Goal: Task Accomplishment & Management: Use online tool/utility

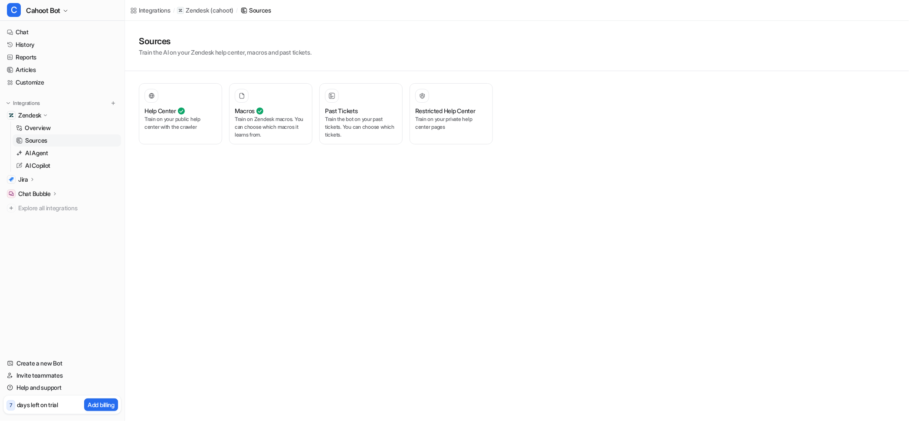
click at [361, 41] on div "Sources Train the AI on your Zendesk help center, macros and past tickets." at bounding box center [517, 46] width 756 height 22
click at [381, 36] on div "Sources Train the AI on your Zendesk help center, macros and past tickets." at bounding box center [517, 46] width 756 height 22
click at [50, 148] on link "AI Agent" at bounding box center [67, 153] width 108 height 12
click at [187, 111] on h3 "AI agents for tickets" at bounding box center [170, 110] width 52 height 9
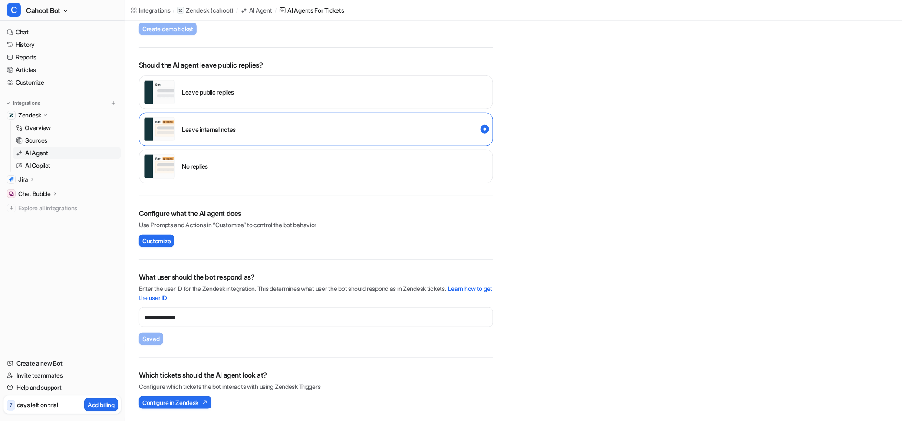
scroll to position [6, 0]
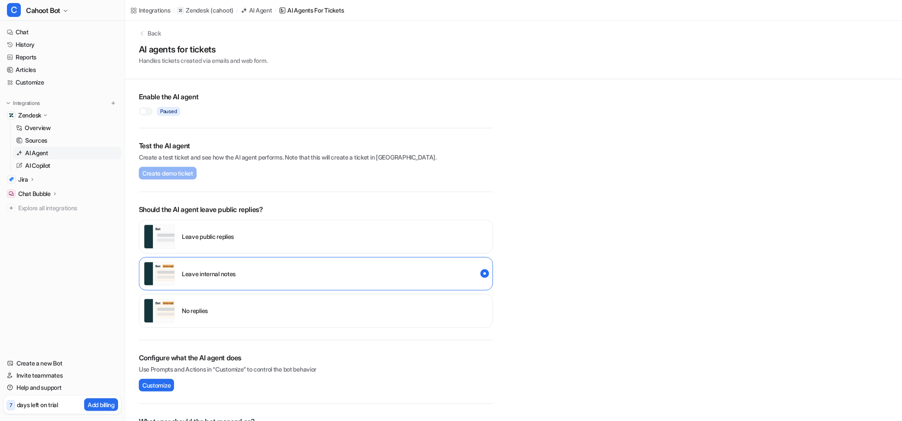
click at [146, 106] on div "Paused" at bounding box center [316, 109] width 354 height 14
click at [146, 109] on div at bounding box center [146, 111] width 14 height 9
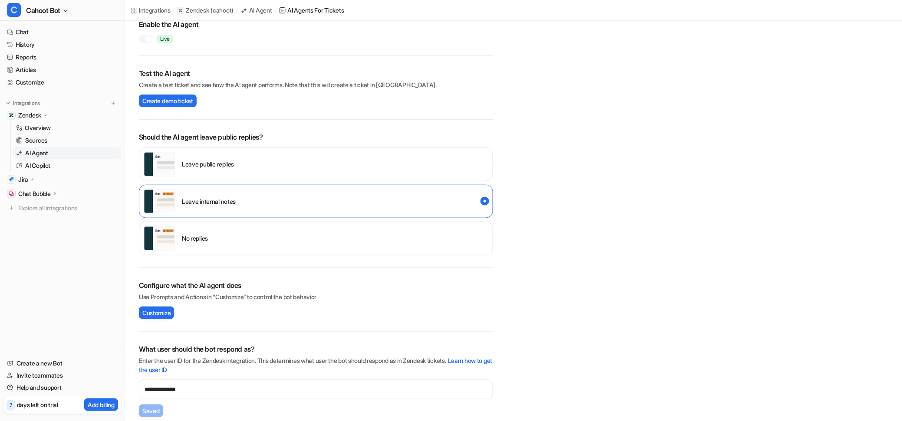
scroll to position [151, 0]
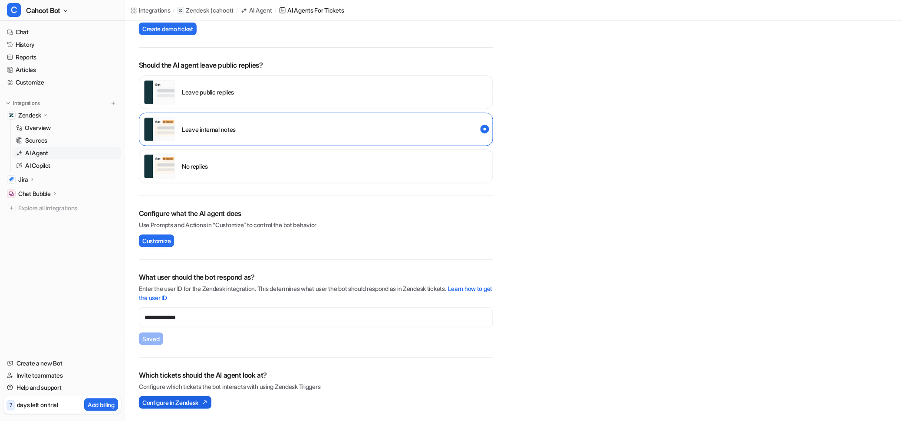
click at [176, 400] on span "Configure in Zendesk" at bounding box center [170, 402] width 56 height 9
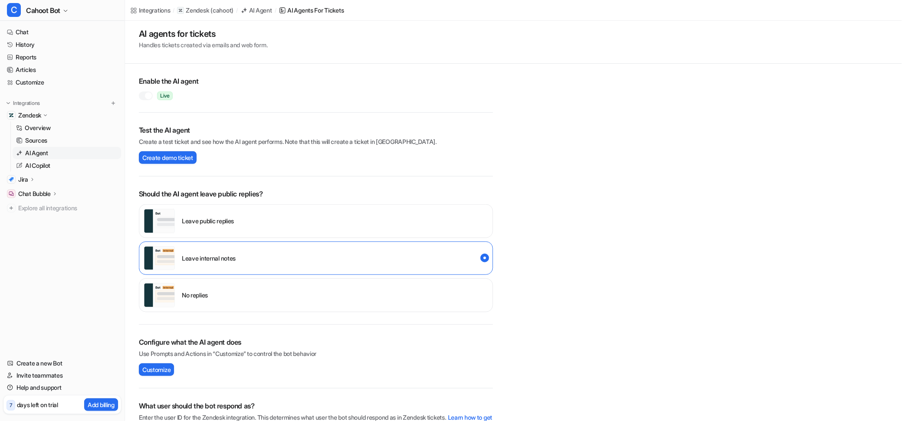
scroll to position [0, 0]
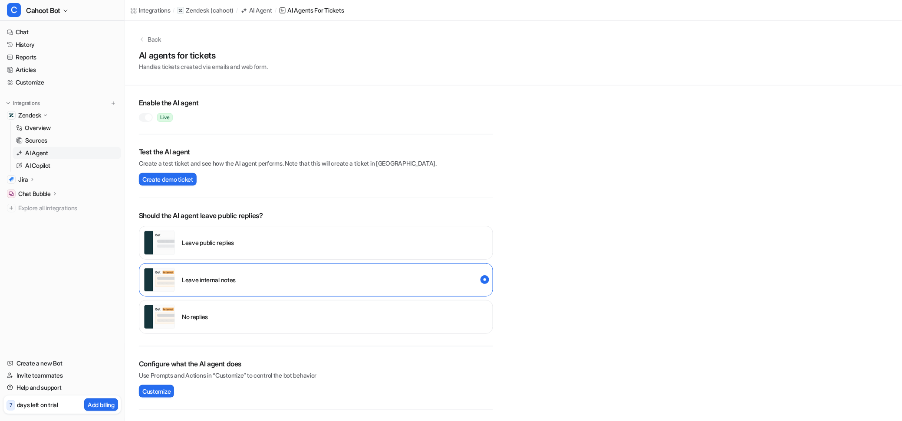
click at [293, 148] on h2 "Test the AI agent" at bounding box center [316, 152] width 354 height 10
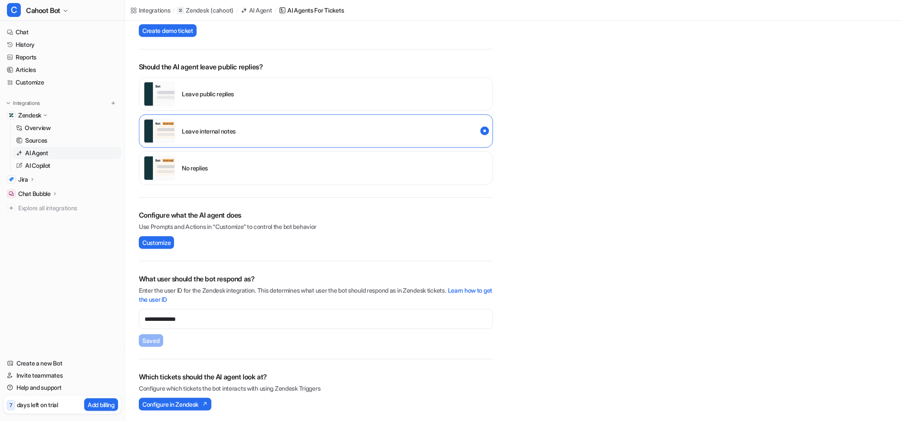
scroll to position [151, 0]
